Goal: Task Accomplishment & Management: Manage account settings

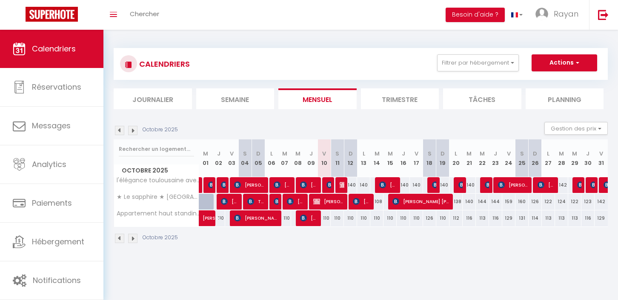
click at [133, 131] on img at bounding box center [132, 130] width 9 height 9
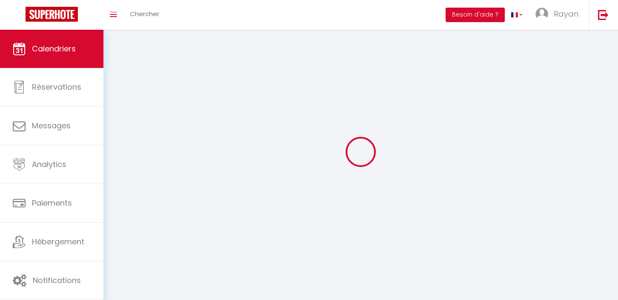
click at [133, 131] on div at bounding box center [361, 152] width 494 height 224
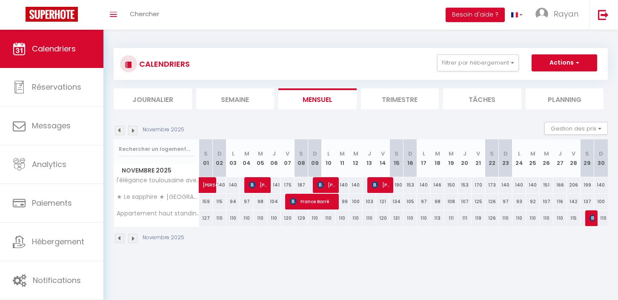
click at [134, 131] on img at bounding box center [132, 130] width 9 height 9
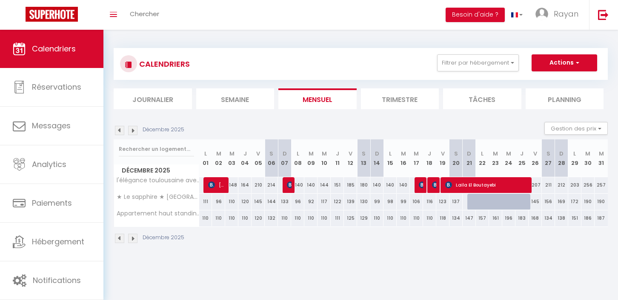
click at [485, 207] on div at bounding box center [486, 207] width 13 height 16
type input "149"
type input "Lun 22 Décembre 2025"
type input "[DATE] Décembre 2025"
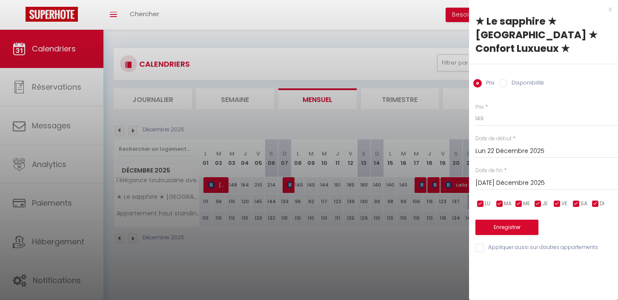
click at [514, 79] on label "Disponibilité" at bounding box center [525, 83] width 37 height 9
click at [507, 79] on input "Disponibilité" at bounding box center [503, 83] width 9 height 9
radio input "true"
radio input "false"
click at [498, 147] on input "Lun 22 Décembre 2025" at bounding box center [546, 152] width 142 height 11
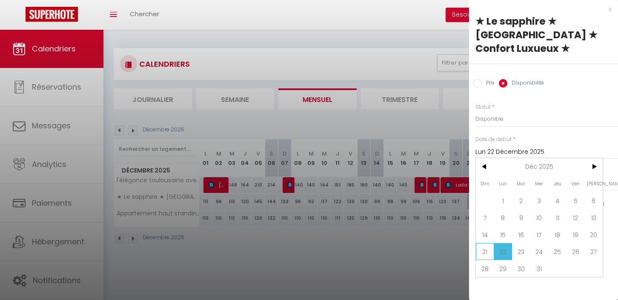
click at [485, 244] on span "21" at bounding box center [485, 251] width 18 height 17
type input "Dim 21 Décembre 2025"
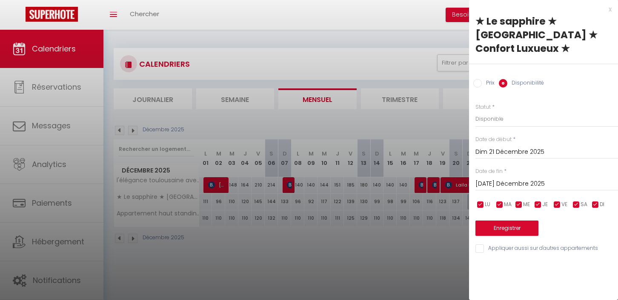
click at [534, 179] on input "[DATE] Décembre 2025" at bounding box center [546, 184] width 142 height 11
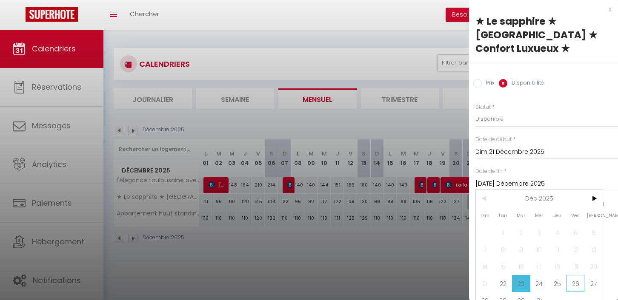
click at [573, 275] on span "26" at bounding box center [575, 283] width 18 height 17
type input "Ven 26 Décembre 2025"
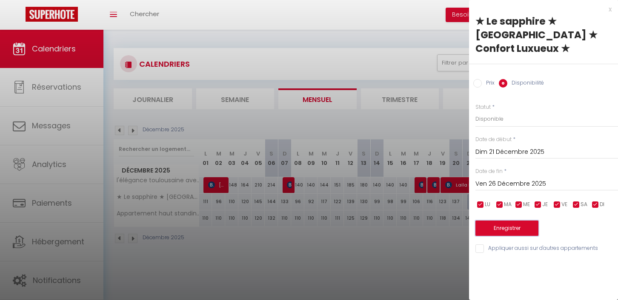
click at [496, 221] on button "Enregistrer" at bounding box center [506, 228] width 63 height 15
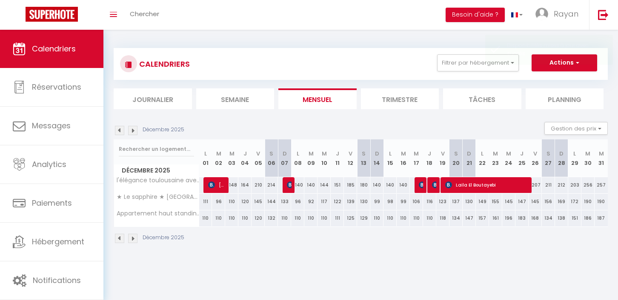
click at [118, 130] on img at bounding box center [119, 130] width 9 height 9
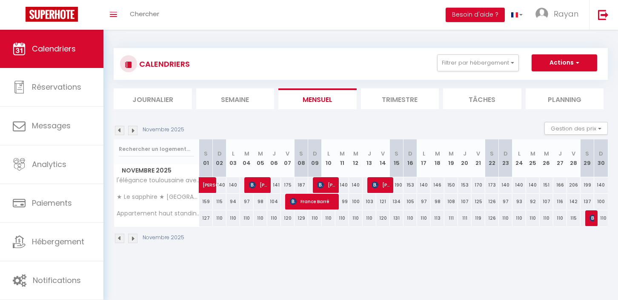
click at [119, 129] on img at bounding box center [119, 130] width 9 height 9
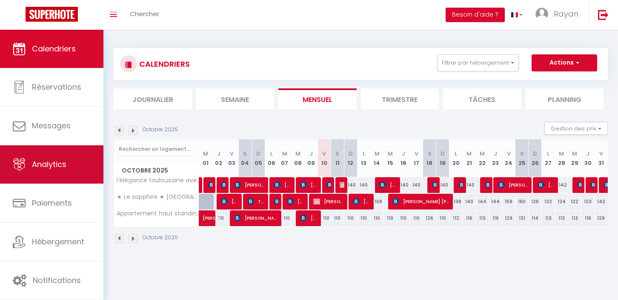
click at [78, 168] on link "Analytics" at bounding box center [51, 164] width 103 height 38
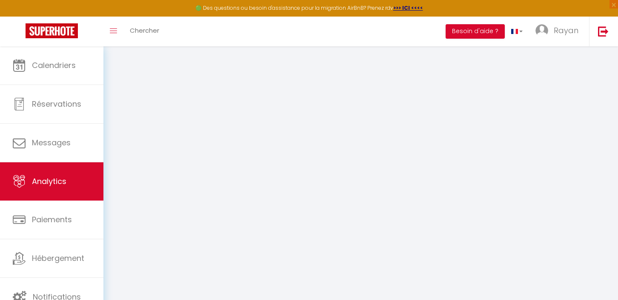
select select "2025"
select select "10"
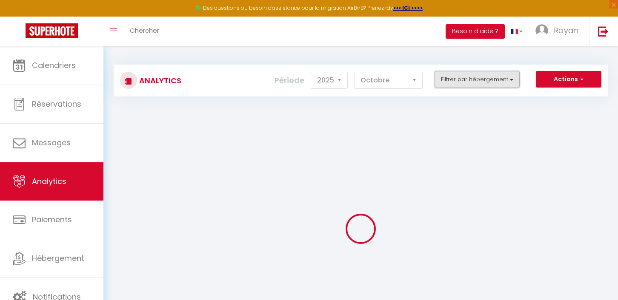
click at [471, 79] on button "Filtrer par hébergement" at bounding box center [476, 79] width 85 height 17
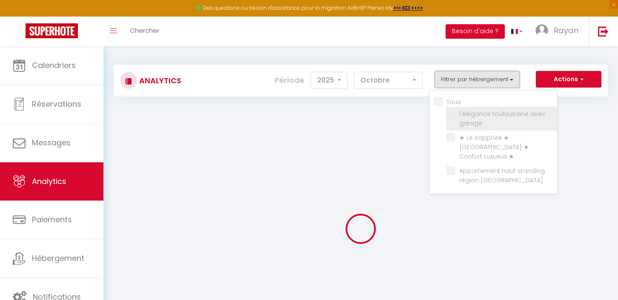
checkbox input "false"
checkbox garage "false"
checkbox ★ "false"
checkbox Lilloise "false"
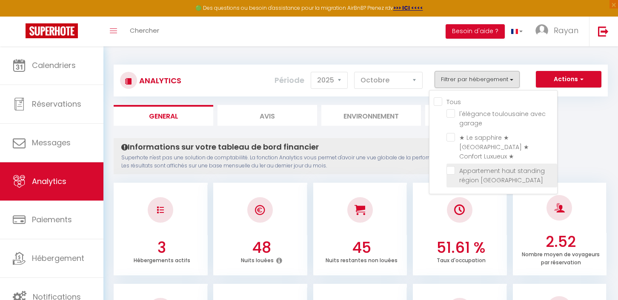
click at [459, 171] on label "Appartement haut standing région [GEOGRAPHIC_DATA]" at bounding box center [503, 175] width 97 height 19
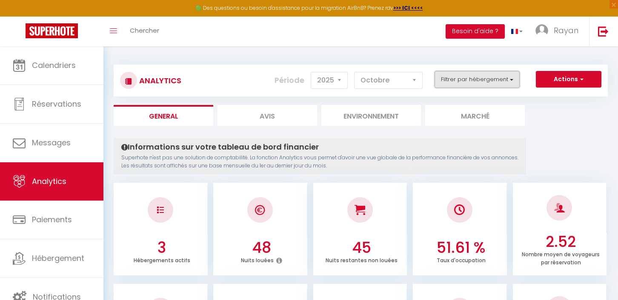
click at [482, 75] on button "Filtrer par hébergement" at bounding box center [476, 79] width 85 height 17
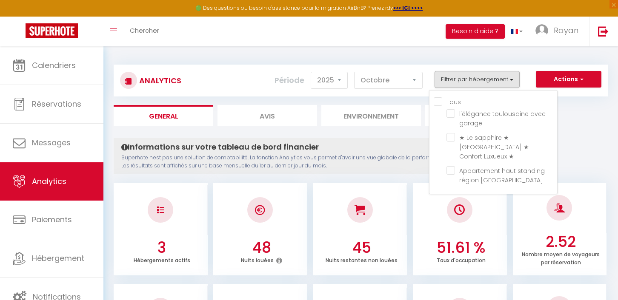
click at [446, 136] on ul "Tous l'élégance toulousaine avec garage ★ Le sapphire ★ [GEOGRAPHIC_DATA] ★ Con…" at bounding box center [494, 142] width 123 height 91
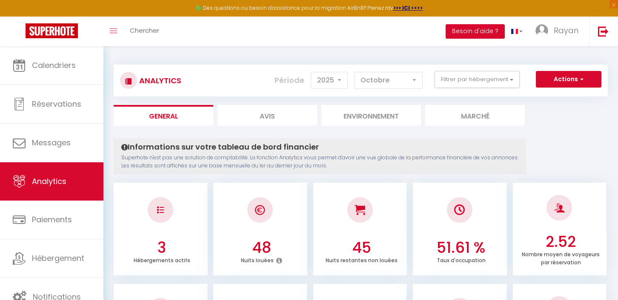
click at [477, 89] on div "Actions Génération SuperConciergerie Génération SuperAnalyzer Génération SuperE…" at bounding box center [402, 80] width 410 height 19
click at [480, 80] on button "Filtrer par hébergement" at bounding box center [476, 79] width 85 height 17
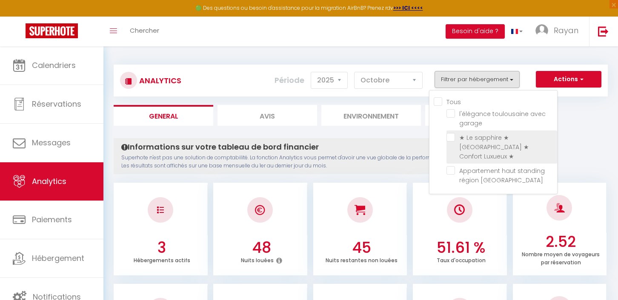
click at [450, 135] on ★ "checkbox" at bounding box center [501, 137] width 111 height 9
checkbox ★ "true"
checkbox garage "false"
checkbox Lilloise "false"
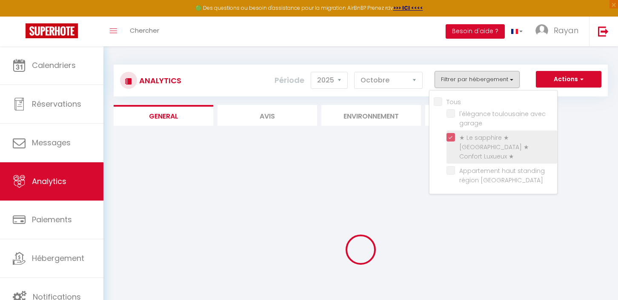
checkbox garage "false"
checkbox Lilloise "false"
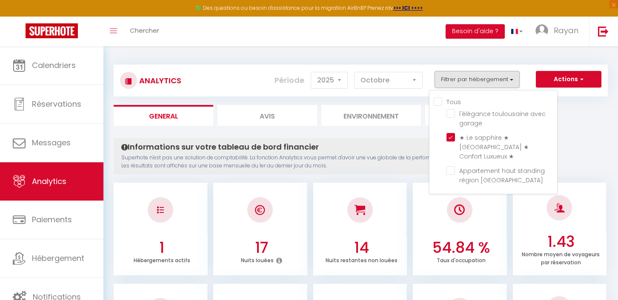
click at [366, 158] on p "Superhote n'est pas une solution de comptabilité. La fonction Analytics vous pe…" at bounding box center [319, 162] width 397 height 16
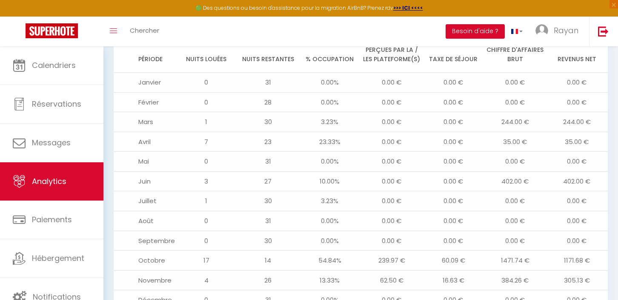
scroll to position [958, 0]
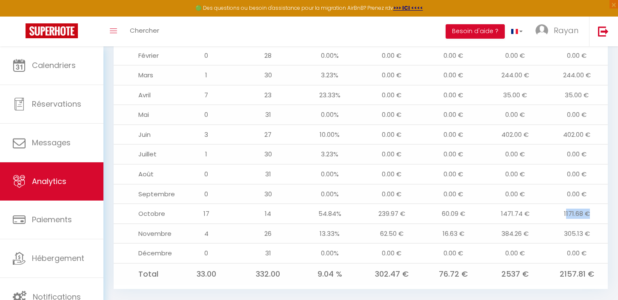
drag, startPoint x: 565, startPoint y: 199, endPoint x: 596, endPoint y: 201, distance: 31.2
click at [597, 204] on td "1171.68 €" at bounding box center [577, 214] width 62 height 20
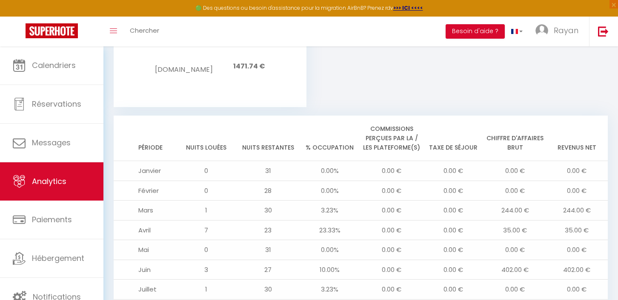
scroll to position [822, 0]
